Goal: Obtain resource: Obtain resource

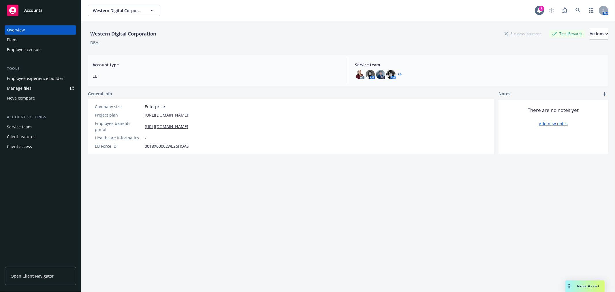
click at [42, 84] on link "Manage files" at bounding box center [40, 88] width 71 height 9
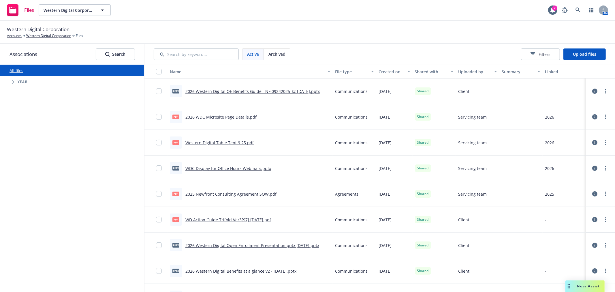
click at [247, 220] on link "WD Action Guide Trifold Ver3[97] [DATE].pdf" at bounding box center [228, 219] width 86 height 5
click at [226, 143] on link "Western Digital Table Tent 9.25.pdf" at bounding box center [219, 142] width 68 height 5
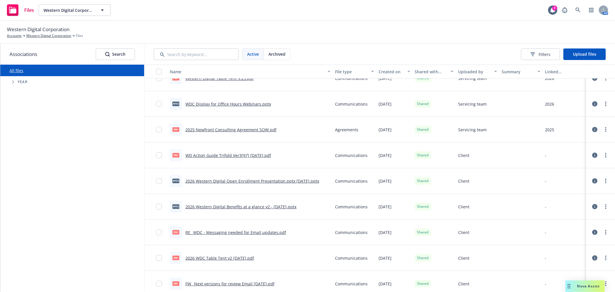
click at [223, 257] on link "2026 WDC Table Tent v2 9-22-25.pdf" at bounding box center [219, 257] width 69 height 5
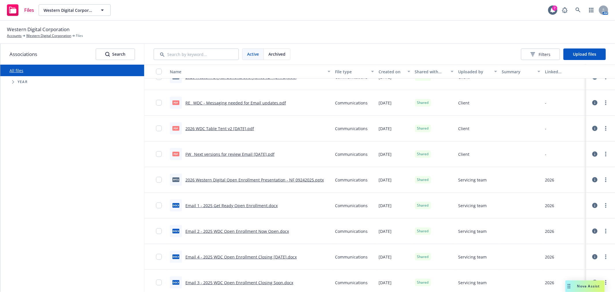
scroll to position [0, 0]
